Goal: Task Accomplishment & Management: Complete application form

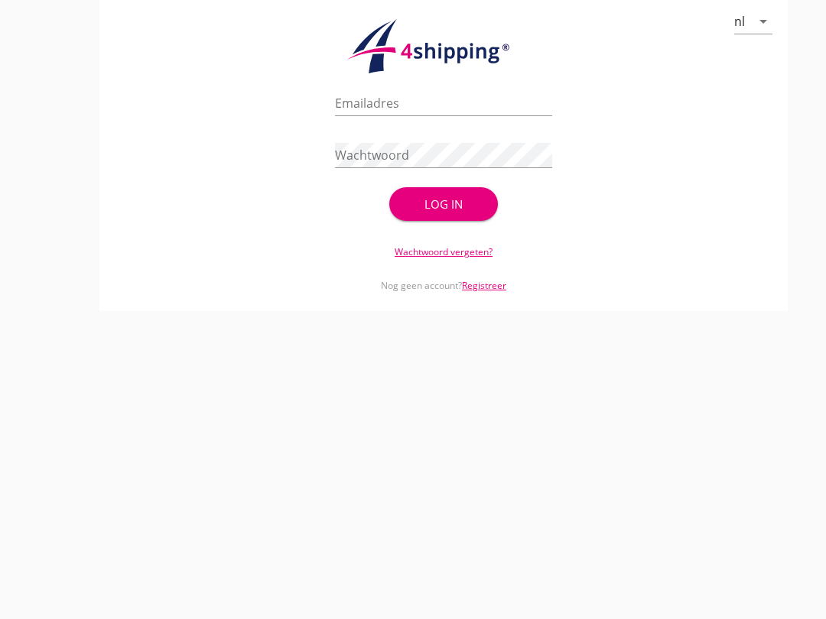
click at [440, 115] on input "Emailadres" at bounding box center [443, 103] width 217 height 24
type input "[EMAIL_ADDRESS][DOMAIN_NAME]"
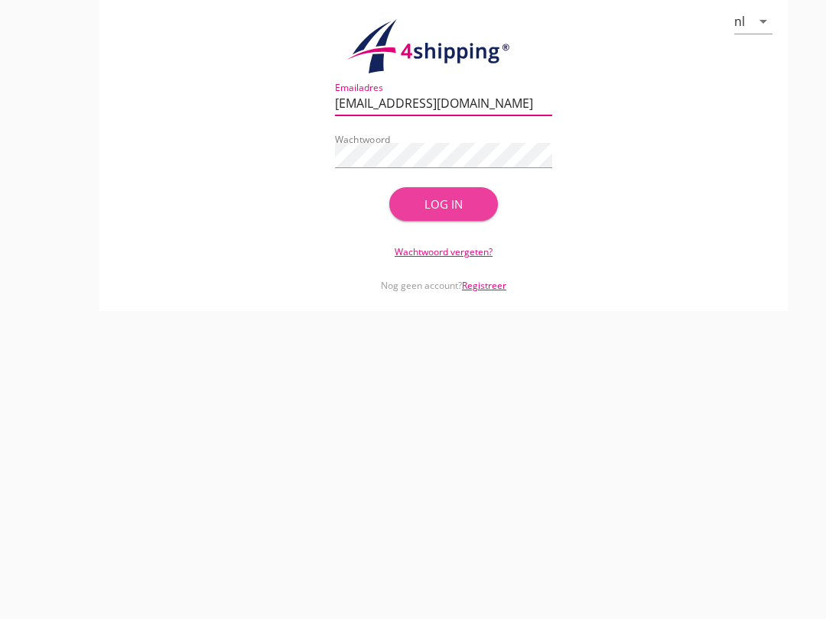
click at [470, 213] on div "Log in" at bounding box center [444, 205] width 60 height 18
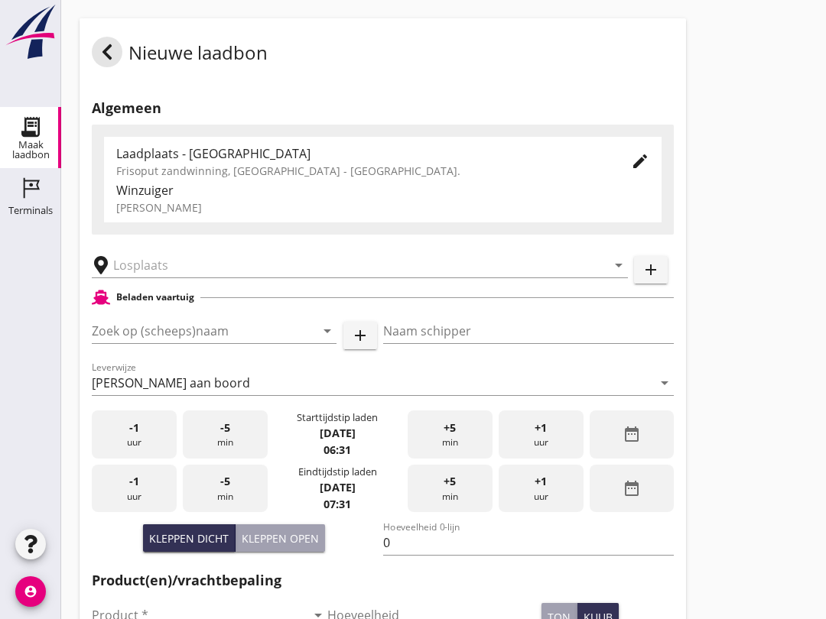
click at [171, 342] on input "Zoek op (scheeps)naam" at bounding box center [193, 331] width 202 height 24
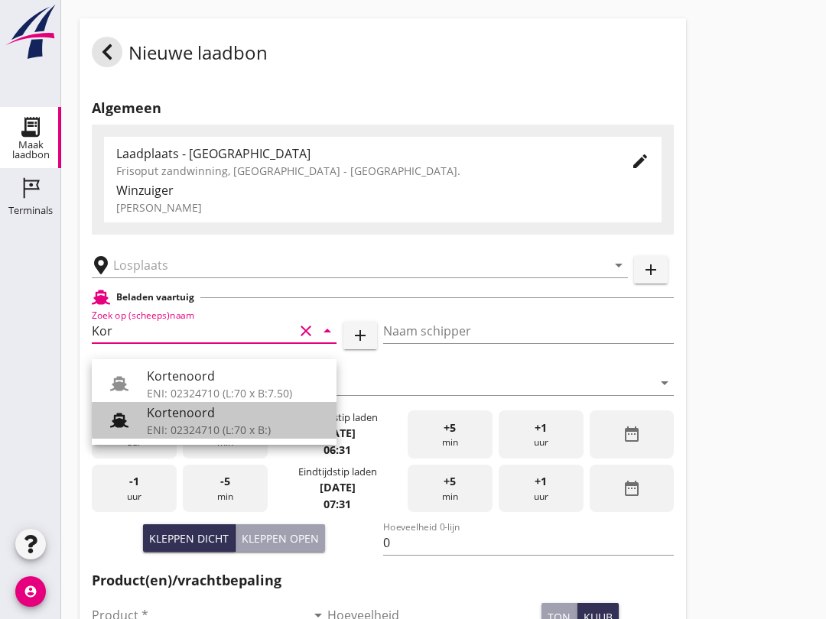
click at [197, 417] on div "Kortenoord" at bounding box center [235, 413] width 177 height 18
type input "Kortenoord"
type input "[PERSON_NAME]/[PERSON_NAME]"
type input "621"
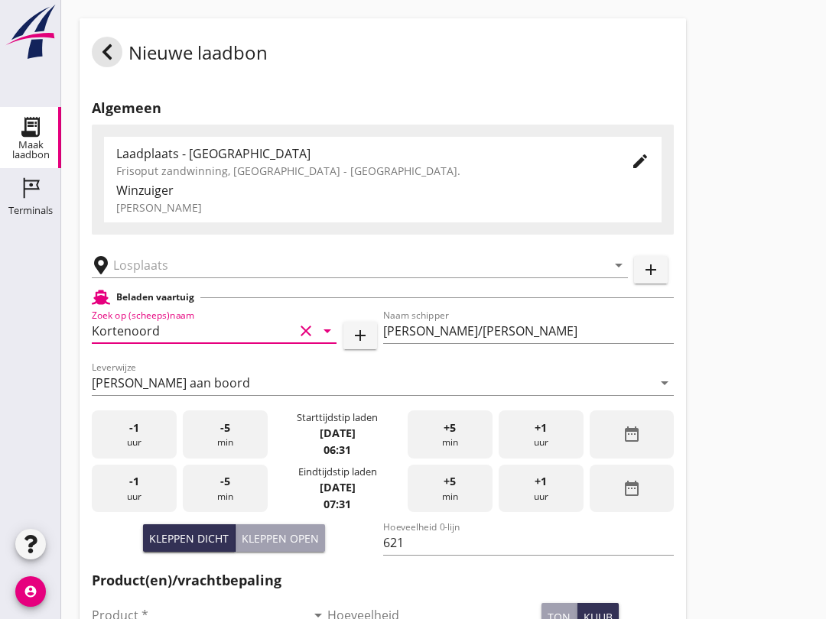
click at [177, 278] on input "text" at bounding box center [349, 265] width 472 height 24
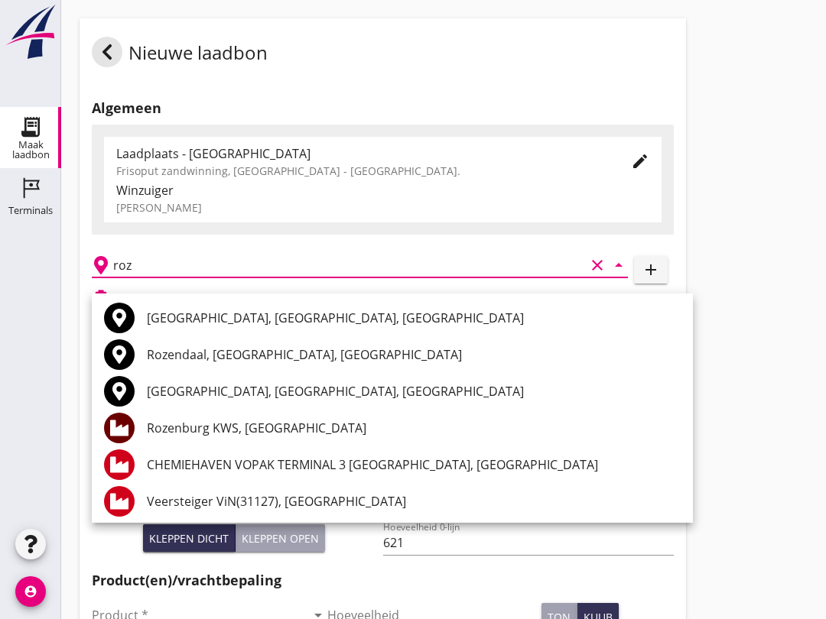
click at [297, 425] on div "Rozenburg KWS, [GEOGRAPHIC_DATA]" at bounding box center [414, 428] width 534 height 18
type input "Rozenburg KWS, [GEOGRAPHIC_DATA]"
